Goal: Transaction & Acquisition: Purchase product/service

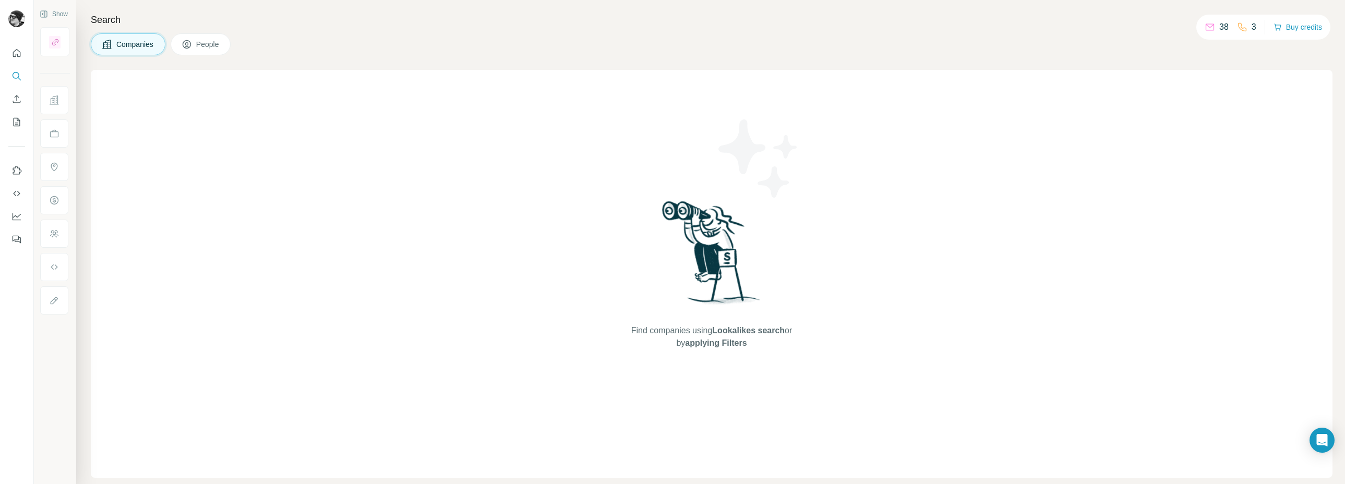
click at [1079, 34] on div "Companies People" at bounding box center [712, 44] width 1242 height 22
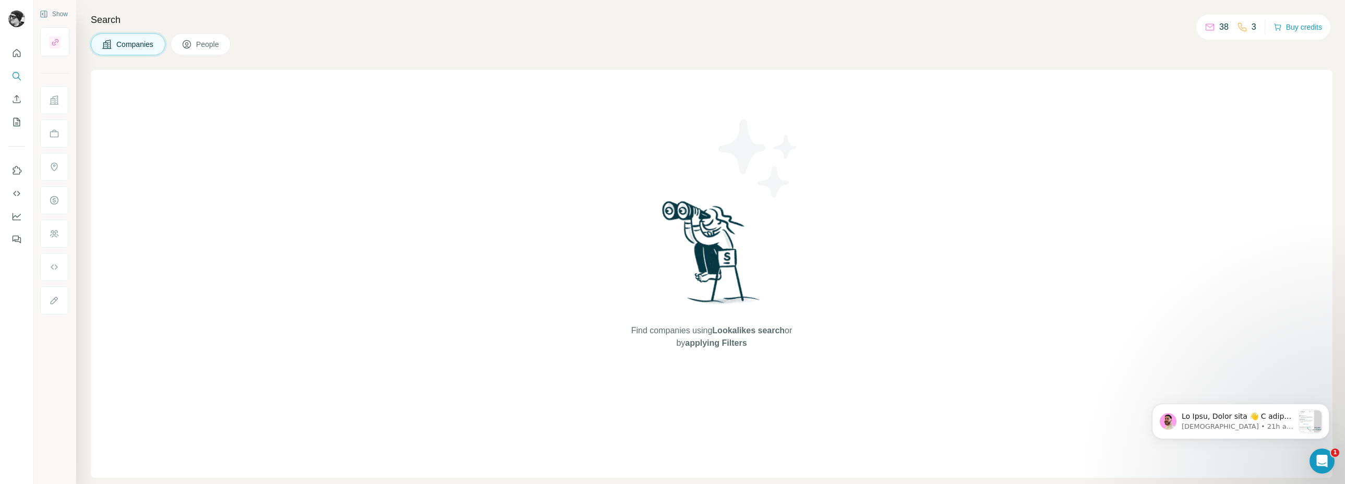
click at [201, 124] on div "Find companies using Lookalikes search or by applying Filters" at bounding box center [712, 274] width 1242 height 408
click at [199, 42] on span "People" at bounding box center [208, 44] width 24 height 10
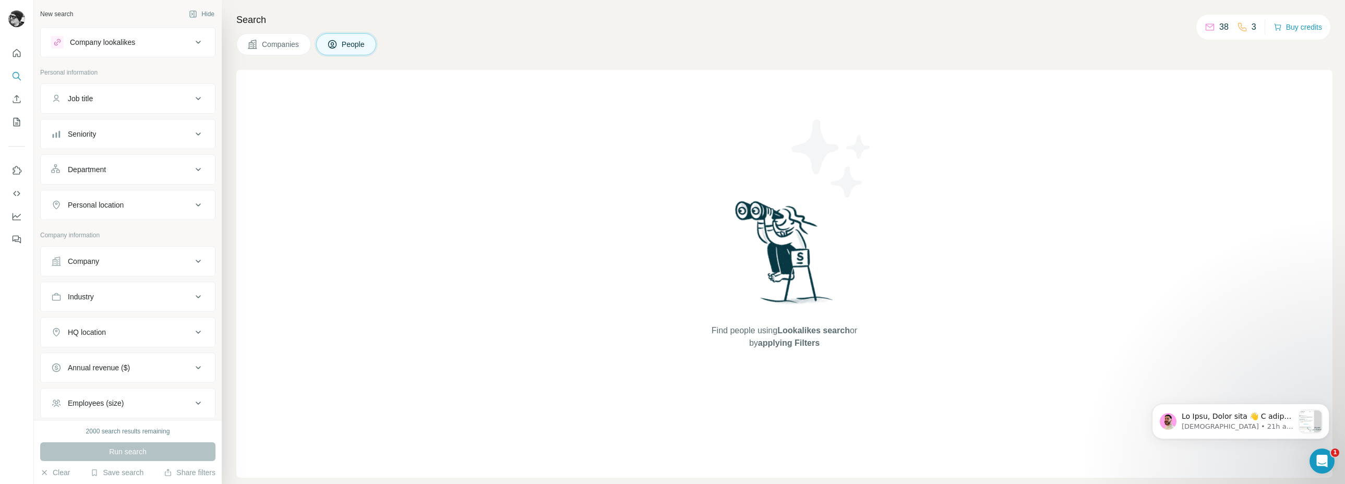
click at [295, 200] on div "Find people using Lookalikes search or by applying Filters" at bounding box center [784, 274] width 1097 height 408
click at [17, 121] on icon "My lists" at bounding box center [16, 122] width 10 height 10
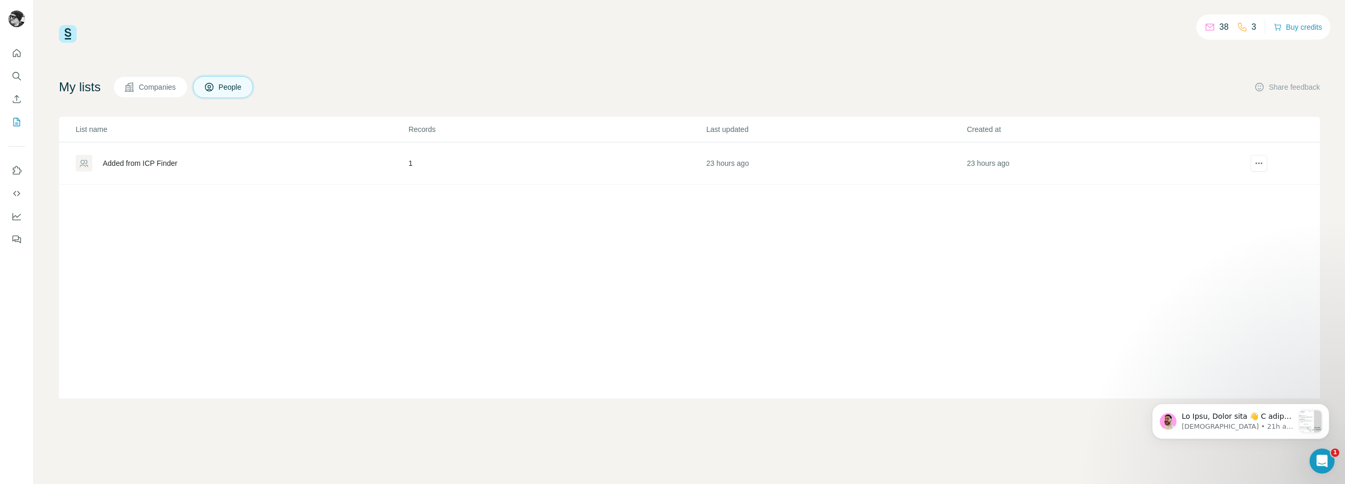
click at [1136, 65] on div "38 3 Buy credits My lists Companies People Share feedback List name Records Las…" at bounding box center [689, 212] width 1261 height 374
click at [986, 162] on td "23 hours ago" at bounding box center [1097, 163] width 260 height 42
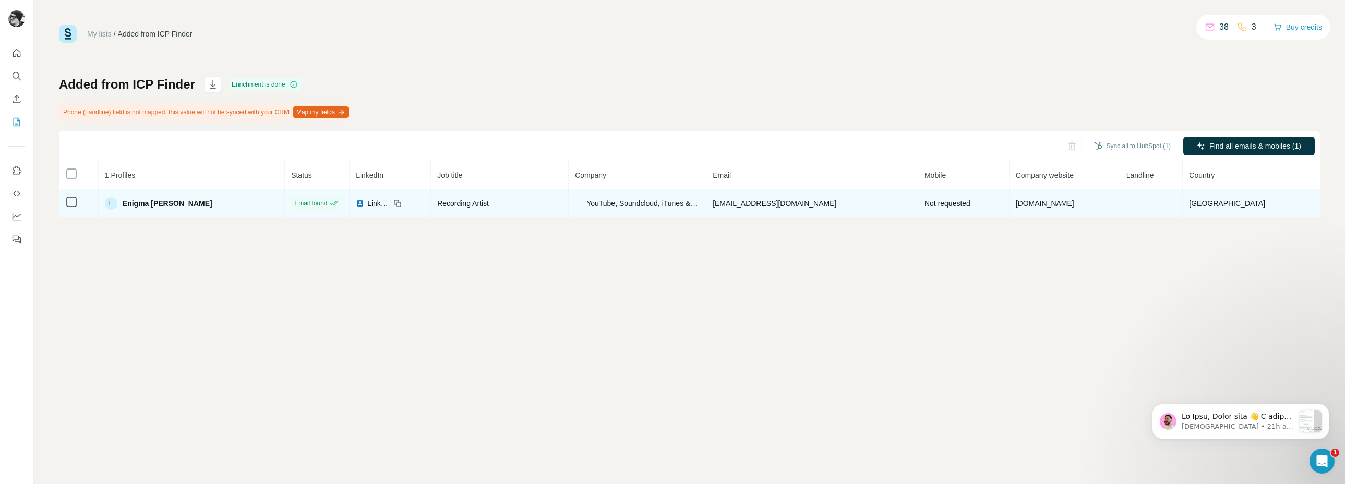
click at [164, 203] on span "Enigma Najeé Foxx" at bounding box center [168, 203] width 90 height 10
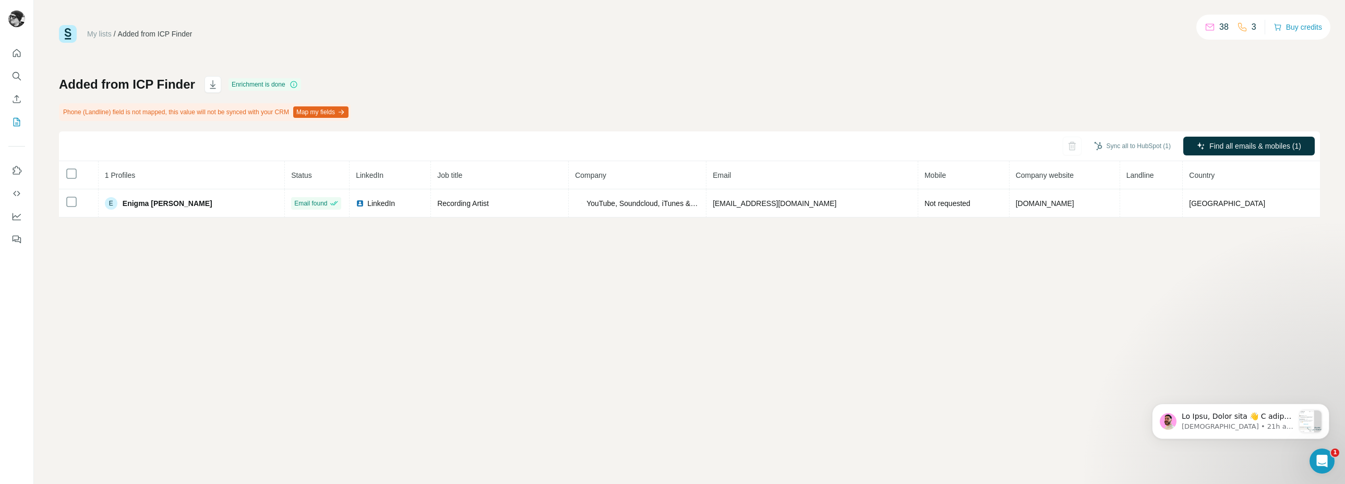
click at [538, 252] on div "My lists / Added from ICP Finder 38 3 Buy credits Added from ICP Finder Enrichm…" at bounding box center [690, 242] width 1312 height 484
click at [1216, 241] on div "My lists / Added from ICP Finder 38 3 Buy credits Added from ICP Finder Enrichm…" at bounding box center [690, 242] width 1312 height 484
click at [1136, 250] on div "My lists / Added from ICP Finder 38 3 Buy credits Added from ICP Finder Enrichm…" at bounding box center [690, 242] width 1312 height 484
drag, startPoint x: 955, startPoint y: 65, endPoint x: 796, endPoint y: 56, distance: 159.4
click at [955, 65] on div "My lists / Added from ICP Finder 38 3 Buy credits Added from ICP Finder Enrichm…" at bounding box center [689, 121] width 1261 height 193
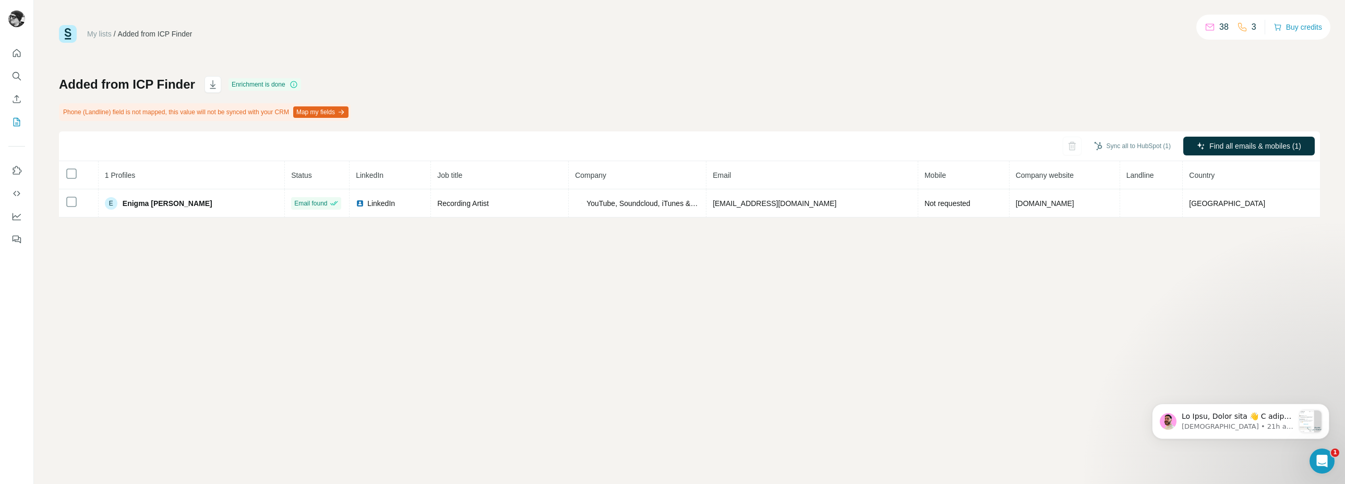
click at [171, 277] on div "My lists / Added from ICP Finder 38 3 Buy credits Added from ICP Finder Enrichm…" at bounding box center [690, 242] width 1312 height 484
click at [18, 56] on icon "Quick start" at bounding box center [17, 53] width 8 height 8
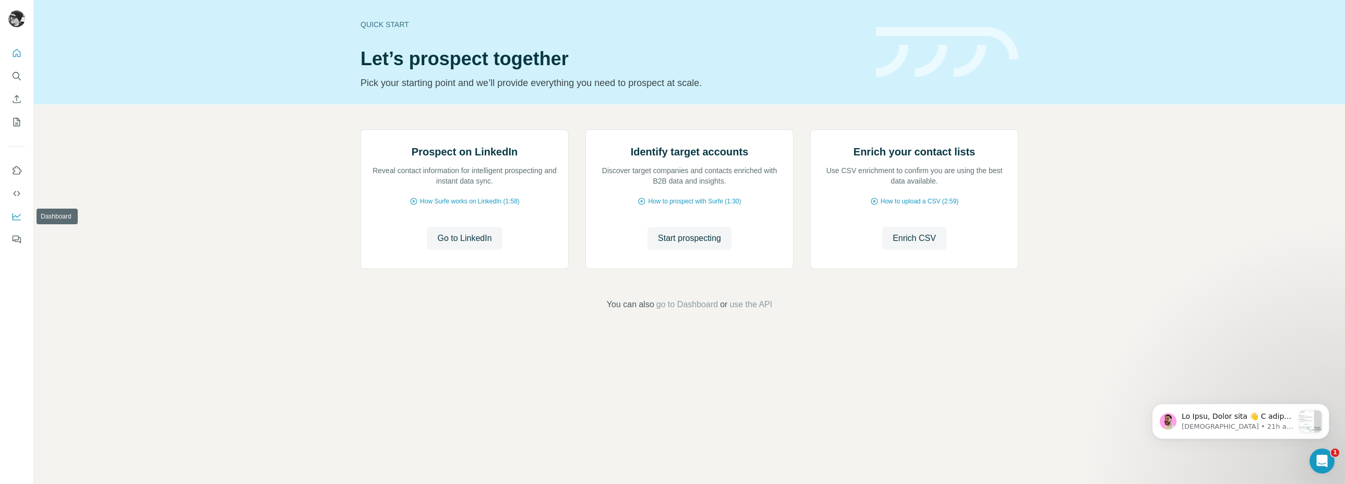
click at [17, 217] on icon "Dashboard" at bounding box center [17, 216] width 8 height 4
click at [208, 190] on div "Prospect on LinkedIn Reveal contact information for intelligent prospecting and…" at bounding box center [690, 220] width 1312 height 232
click at [16, 98] on icon "Enrich CSV" at bounding box center [16, 99] width 10 height 10
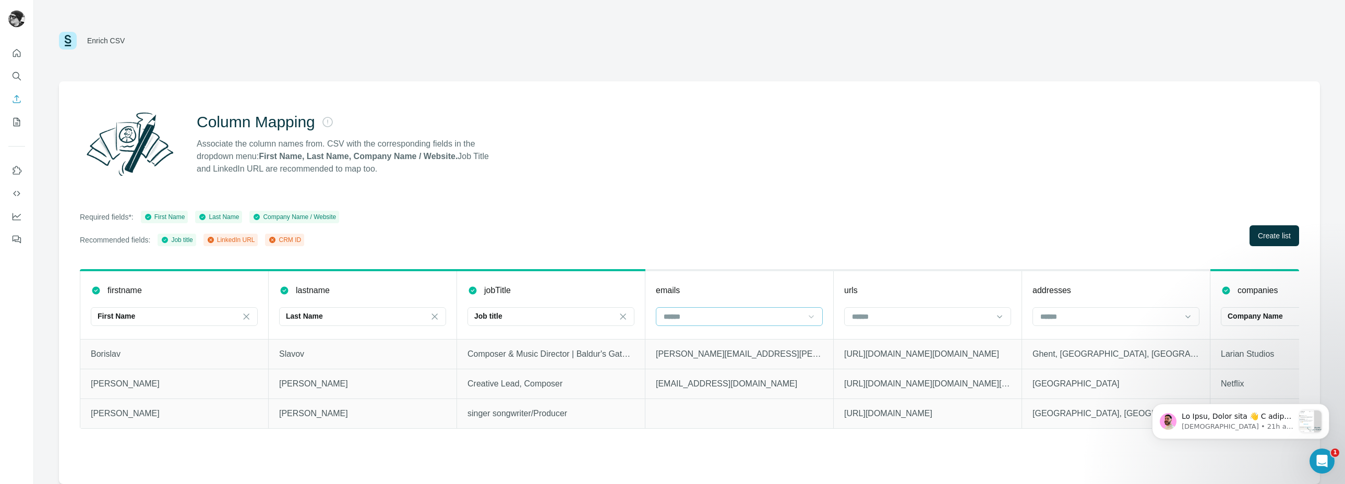
click at [813, 317] on icon at bounding box center [811, 316] width 5 height 3
click at [809, 219] on div "Required fields*: First Name Last Name Company Name / Website Recommended field…" at bounding box center [690, 228] width 1220 height 35
click at [1001, 318] on icon at bounding box center [1000, 317] width 10 height 10
click at [919, 358] on div "LinkedIn URL" at bounding box center [927, 359] width 149 height 10
click at [1185, 313] on icon at bounding box center [1188, 317] width 10 height 10
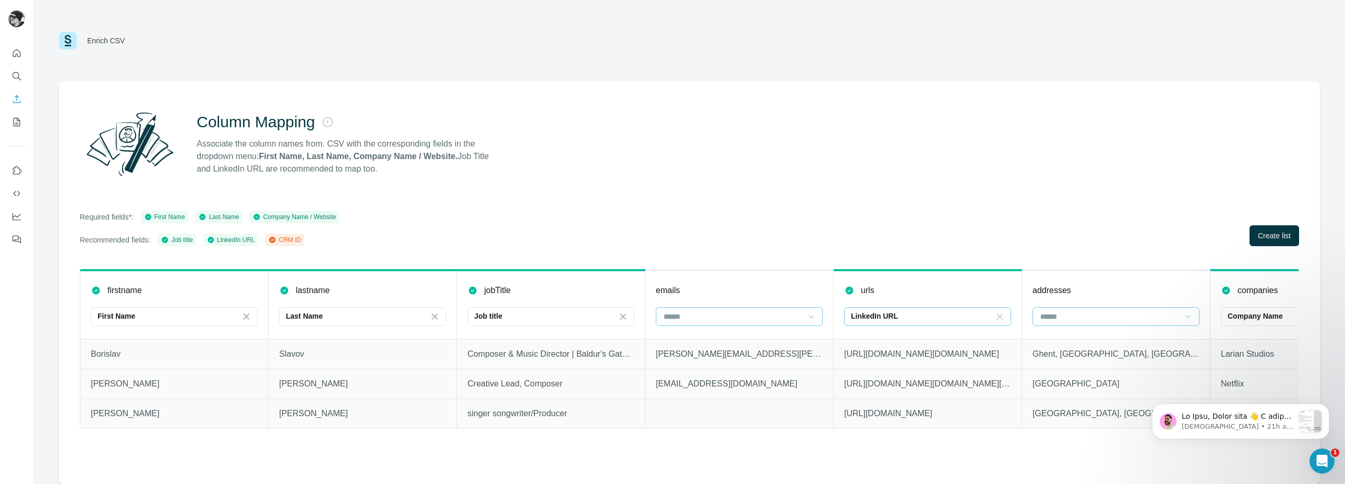
click at [1160, 207] on div "Column Mapping Associate the column names from. CSV with the corresponding fiel…" at bounding box center [689, 282] width 1261 height 403
click at [644, 132] on div "Column Mapping Associate the column names from. CSV with the corresponding fiel…" at bounding box center [690, 143] width 1220 height 75
click at [937, 141] on div "Column Mapping Associate the column names from. CSV with the corresponding fiel…" at bounding box center [690, 143] width 1220 height 75
click at [1271, 237] on span "Create list" at bounding box center [1274, 236] width 33 height 10
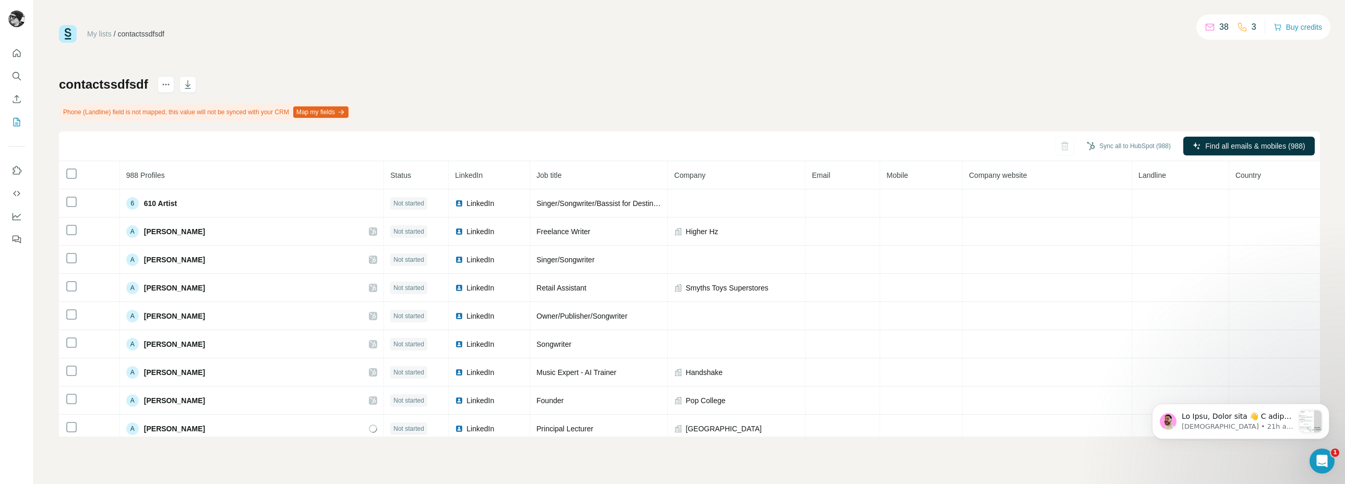
click at [349, 112] on button "Map my fields" at bounding box center [320, 111] width 55 height 11
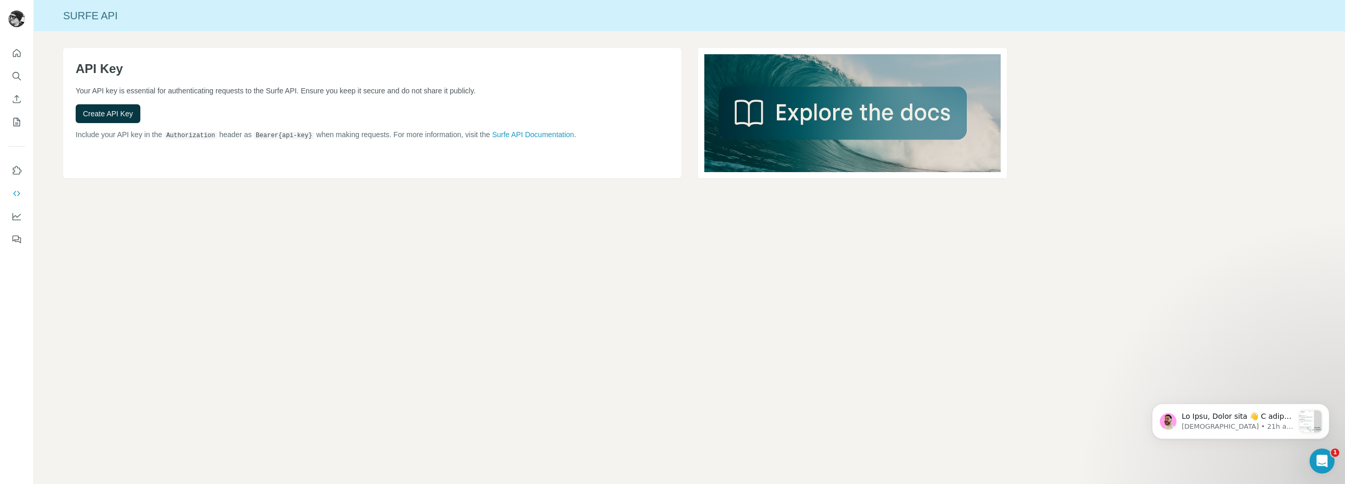
click at [191, 219] on div "API Key Your API key is essential for authenticating requests to the Surfe API.…" at bounding box center [690, 129] width 1312 height 197
click at [16, 99] on icon "Enrich CSV" at bounding box center [16, 99] width 10 height 10
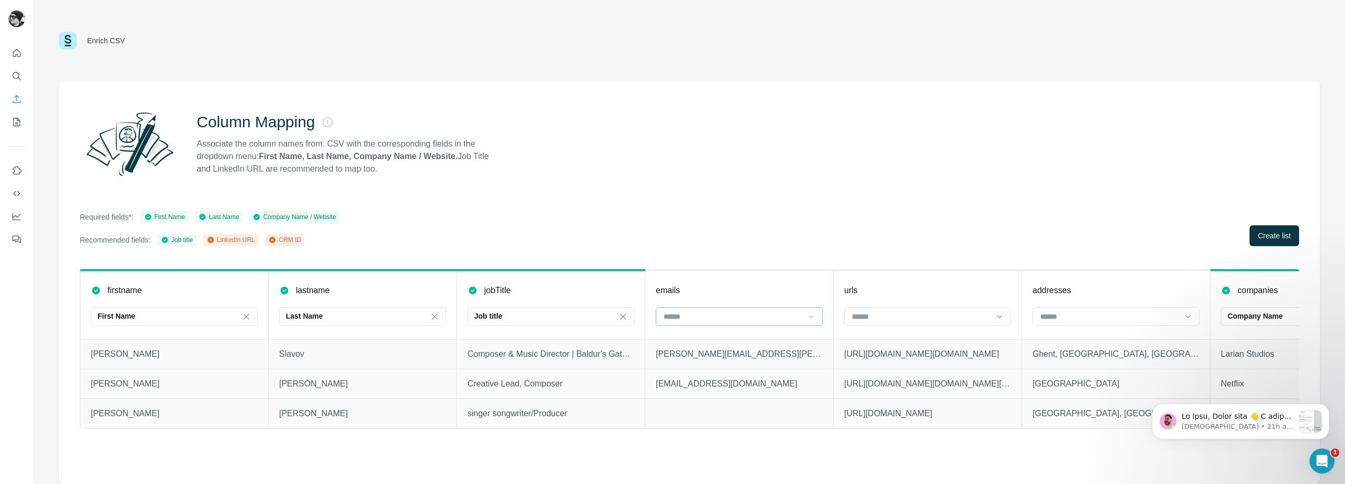
click at [812, 316] on icon at bounding box center [811, 317] width 10 height 10
click at [805, 211] on div "Required fields*: First Name Last Name Company Name / Website Recommended field…" at bounding box center [690, 228] width 1220 height 35
click at [1001, 314] on icon at bounding box center [1000, 317] width 10 height 10
click at [919, 359] on div "LinkedIn URL" at bounding box center [927, 359] width 149 height 10
click at [1149, 219] on div "Required fields*: First Name Last Name Company Name / Website Recommended field…" at bounding box center [690, 228] width 1220 height 35
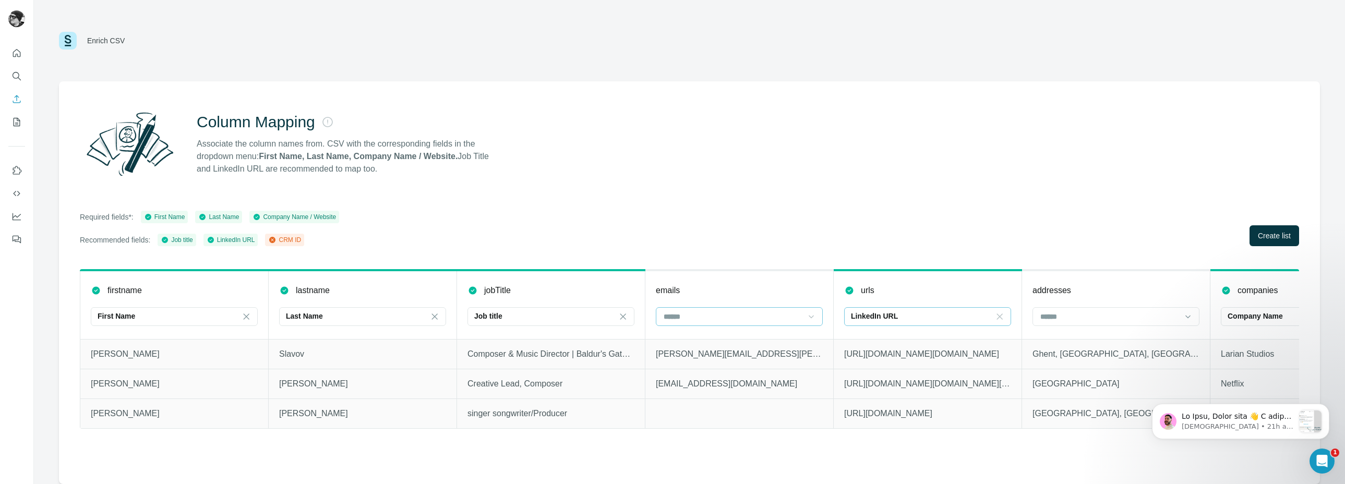
click at [587, 212] on div "Required fields*: First Name Last Name Company Name / Website Recommended field…" at bounding box center [690, 228] width 1220 height 35
click at [813, 317] on icon at bounding box center [811, 317] width 10 height 10
click at [765, 238] on div "Required fields*: First Name Last Name Company Name / Website Recommended field…" at bounding box center [690, 228] width 1220 height 35
click at [1268, 240] on span "Create list" at bounding box center [1274, 236] width 33 height 10
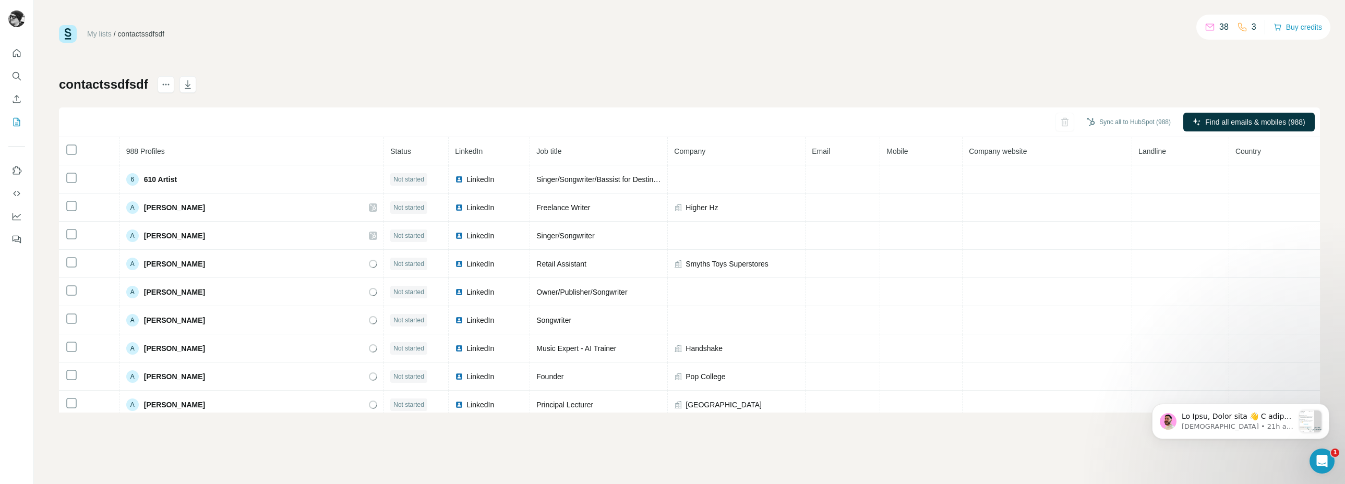
click at [740, 88] on div "contactssdfsdf Sync all to HubSpot (988) Find all emails & mobiles (988) 988 Pr…" at bounding box center [689, 244] width 1261 height 337
click at [754, 85] on div "contactssdfsdf Sync all to HubSpot (988) Find all emails & mobiles (988) 988 Pr…" at bounding box center [689, 244] width 1261 height 337
click at [1220, 120] on span "Find all emails & mobiles (988)" at bounding box center [1256, 122] width 100 height 10
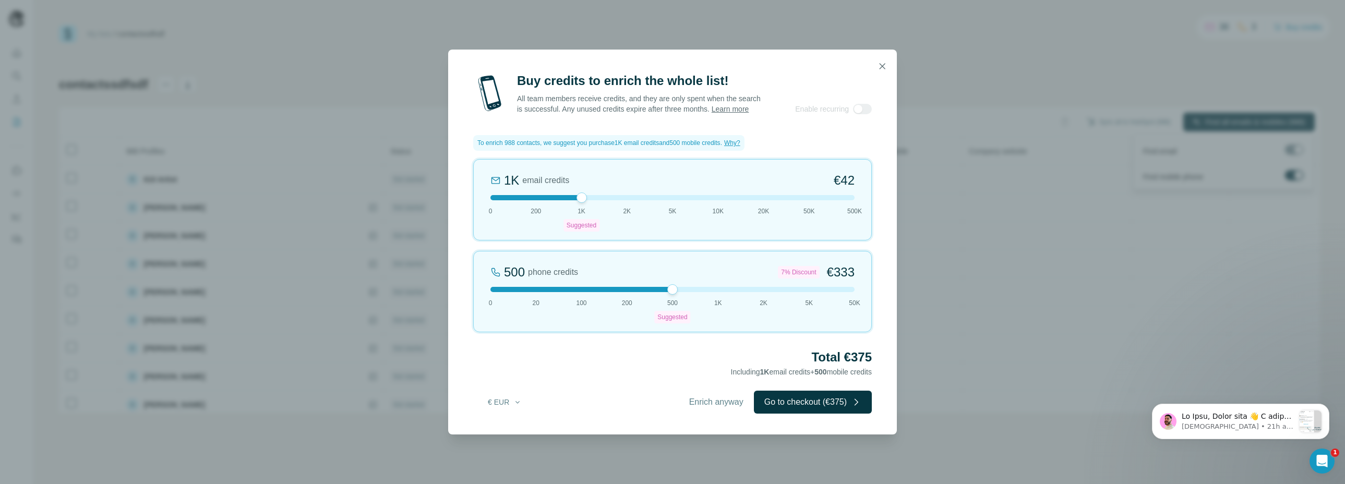
click at [647, 388] on div "Buy credits to enrich the whole list! All team members receive credits, and the…" at bounding box center [672, 254] width 449 height 362
click at [710, 407] on span "Enrich anyway" at bounding box center [716, 402] width 54 height 13
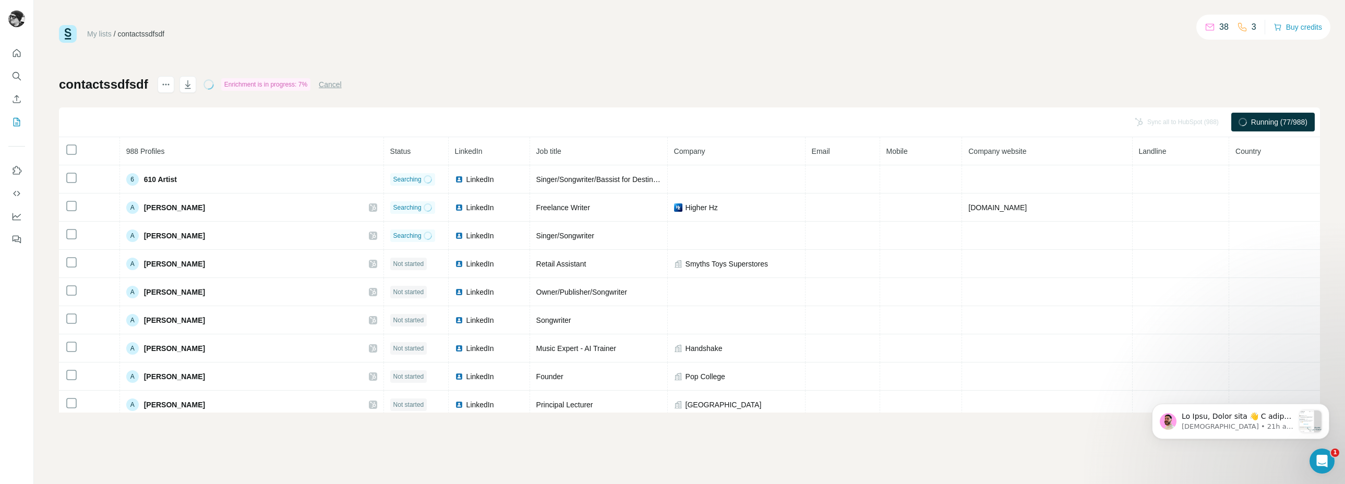
click at [659, 71] on div "My lists / contactssdfsdf 38 3 Buy credits contactssdfsdf Enrichment is in prog…" at bounding box center [689, 219] width 1261 height 388
click at [700, 64] on div "My lists / contactssdfsdf 38 3 Buy credits contactssdfsdf Enrichment is in prog…" at bounding box center [689, 219] width 1261 height 388
click at [158, 61] on div "My lists / contactssdfsdf 38 3 Buy credits contactssdfsdf Enrichment is in prog…" at bounding box center [689, 219] width 1261 height 388
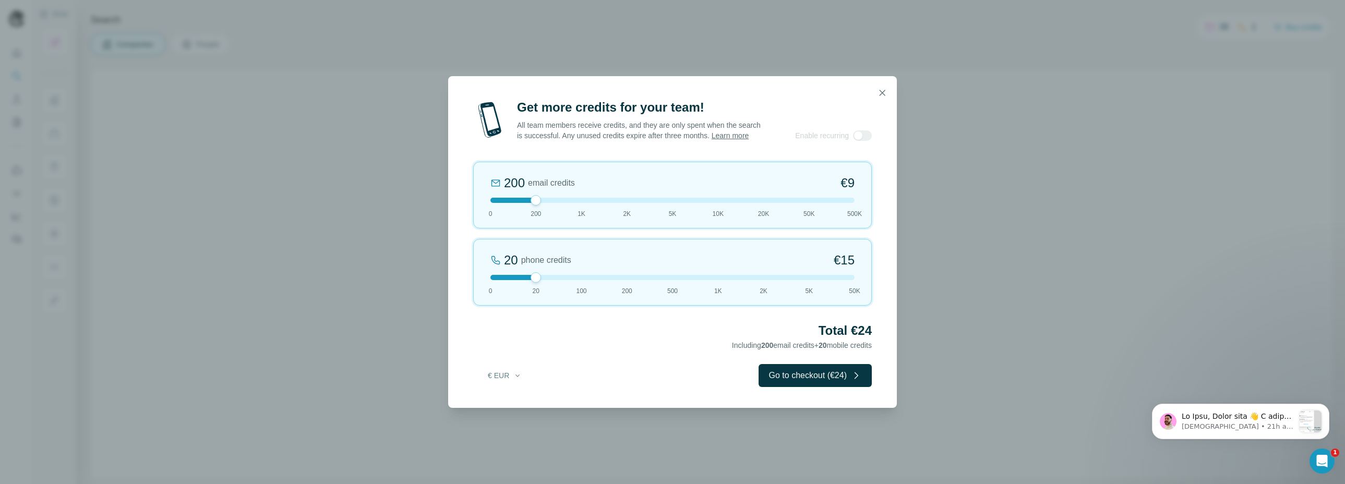
click at [624, 361] on div "Get more credits for your team! All team members receive credits, and they are …" at bounding box center [672, 253] width 449 height 309
click at [514, 379] on icon "button" at bounding box center [518, 376] width 8 height 8
click at [506, 402] on div "$ USD" at bounding box center [526, 404] width 88 height 10
click at [614, 349] on div "Total $24 Including 200 email credits + 20 mobile credits" at bounding box center [672, 337] width 399 height 29
drag, startPoint x: 539, startPoint y: 207, endPoint x: 575, endPoint y: 210, distance: 36.1
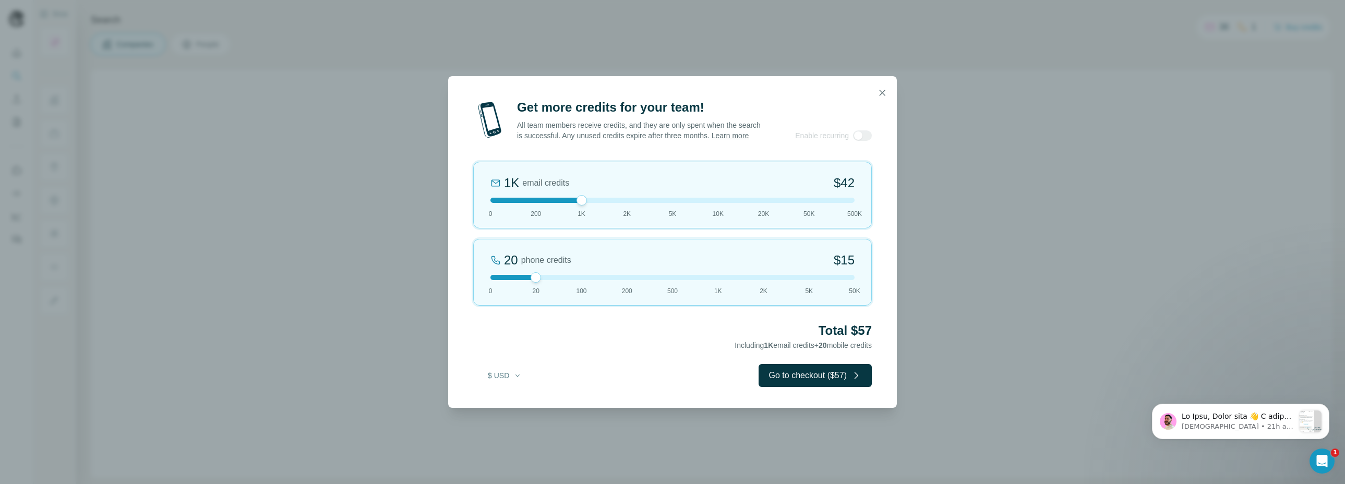
click at [575, 210] on div "1K email credits $42 0 200 1K 2K 5K 10K 20K 50K 500K" at bounding box center [672, 195] width 399 height 67
drag, startPoint x: 536, startPoint y: 282, endPoint x: 478, endPoint y: 289, distance: 58.9
click at [477, 286] on div "0 phone credits $0 0 20 100 200 500 1K 2K 5K 50K" at bounding box center [672, 272] width 399 height 67
click at [617, 339] on h2 "Total $42" at bounding box center [672, 331] width 399 height 17
click at [837, 378] on button "Go to checkout ($42)" at bounding box center [815, 375] width 113 height 23
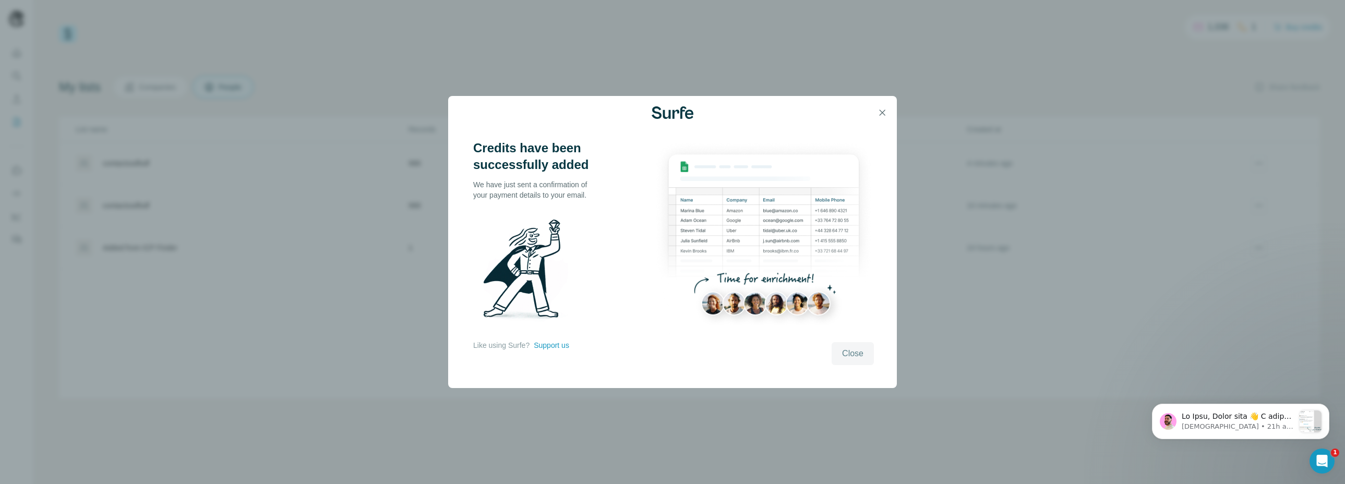
click at [849, 351] on span "Close" at bounding box center [852, 354] width 21 height 13
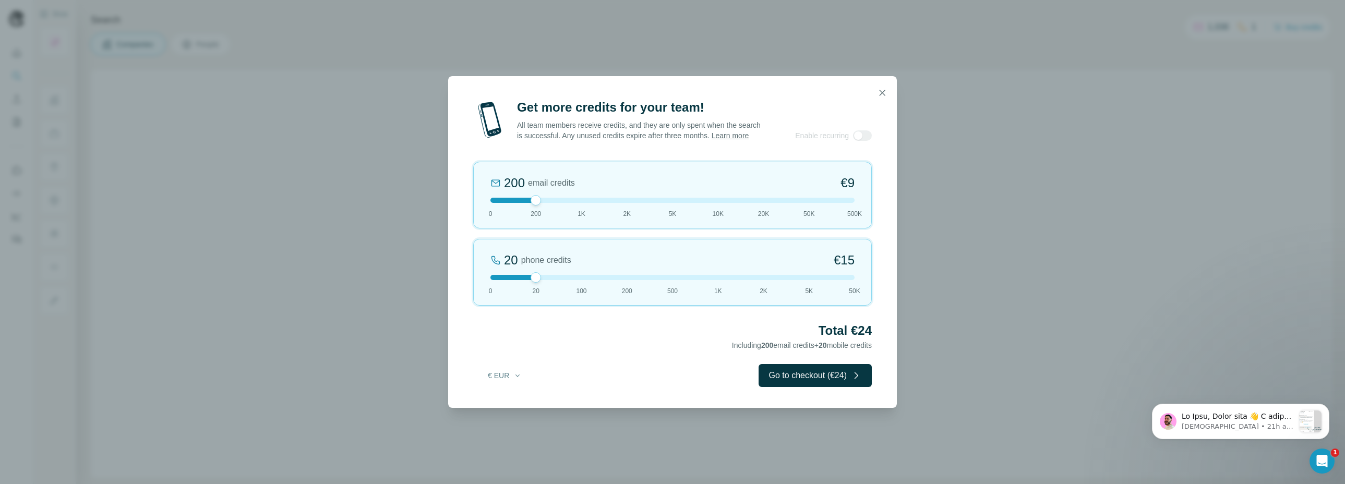
click at [683, 365] on div "Get more credits for your team! All team members receive credits, and they are …" at bounding box center [672, 253] width 449 height 309
click at [880, 88] on icon "button" at bounding box center [882, 93] width 10 height 10
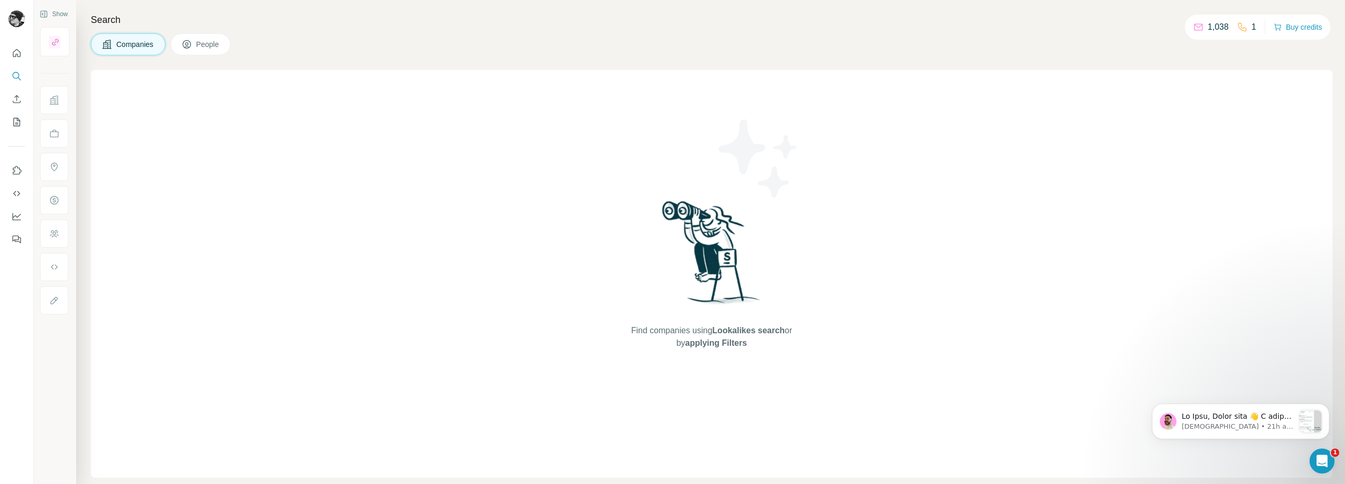
click at [211, 44] on span "People" at bounding box center [208, 44] width 24 height 10
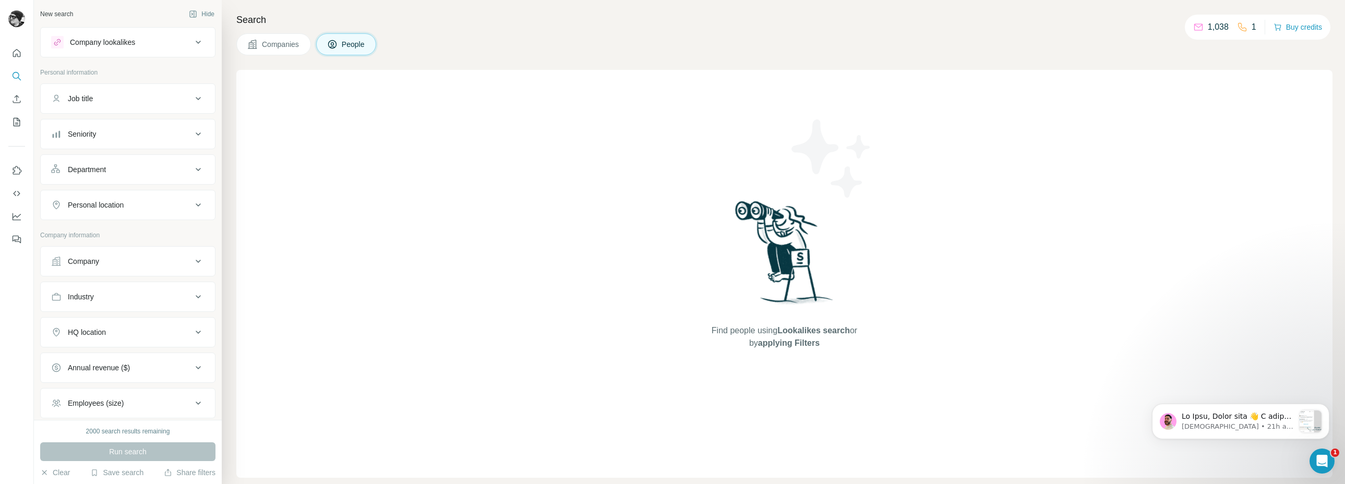
click at [486, 173] on div "Find people using Lookalikes search or by applying Filters" at bounding box center [784, 274] width 1097 height 408
